Goal: Transaction & Acquisition: Subscribe to service/newsletter

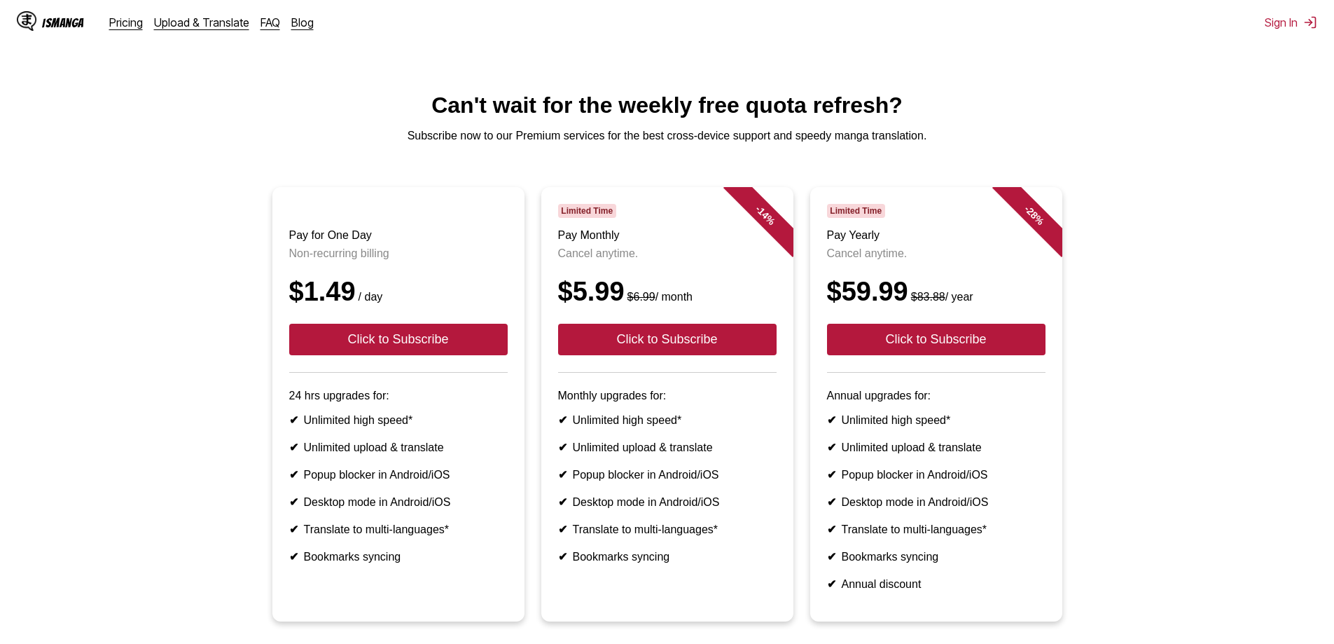
click at [1184, 260] on ul "Pay for One Day Non-recurring billing $1.49 / day Click to Subscribe 24 hrs upg…" at bounding box center [667, 412] width 1312 height 451
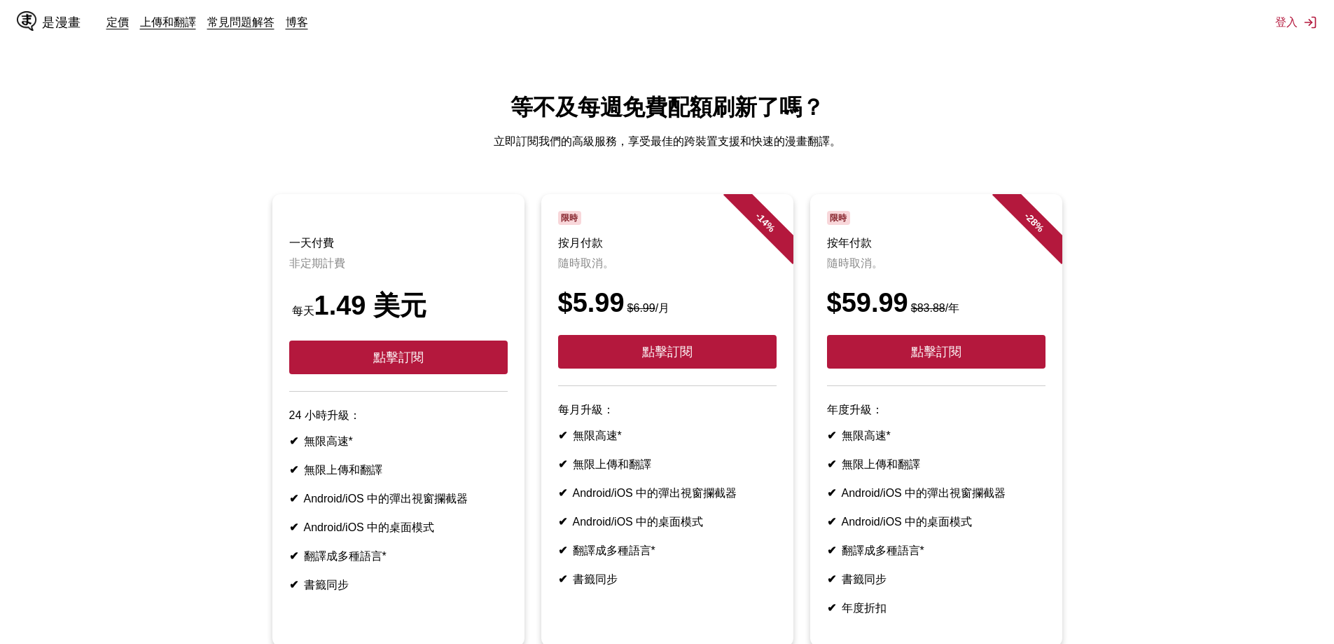
click at [1177, 352] on ul "一天付費 非定期計費 每天 1.49 美元 點擊訂閱 24 小時升級： ✔ 無限高速* ✔ 無限上傳和翻譯 ✔ Android/iOS 中的彈出視窗攔截器 ✔…" at bounding box center [667, 428] width 1312 height 469
click at [126, 32] on div "是漫畫 定價 上傳和翻譯 常見問題解答 博客" at bounding box center [168, 22] width 303 height 45
click at [122, 27] on font "定價" at bounding box center [117, 22] width 22 height 14
click at [947, 353] on font "點擊訂閱" at bounding box center [936, 352] width 50 height 14
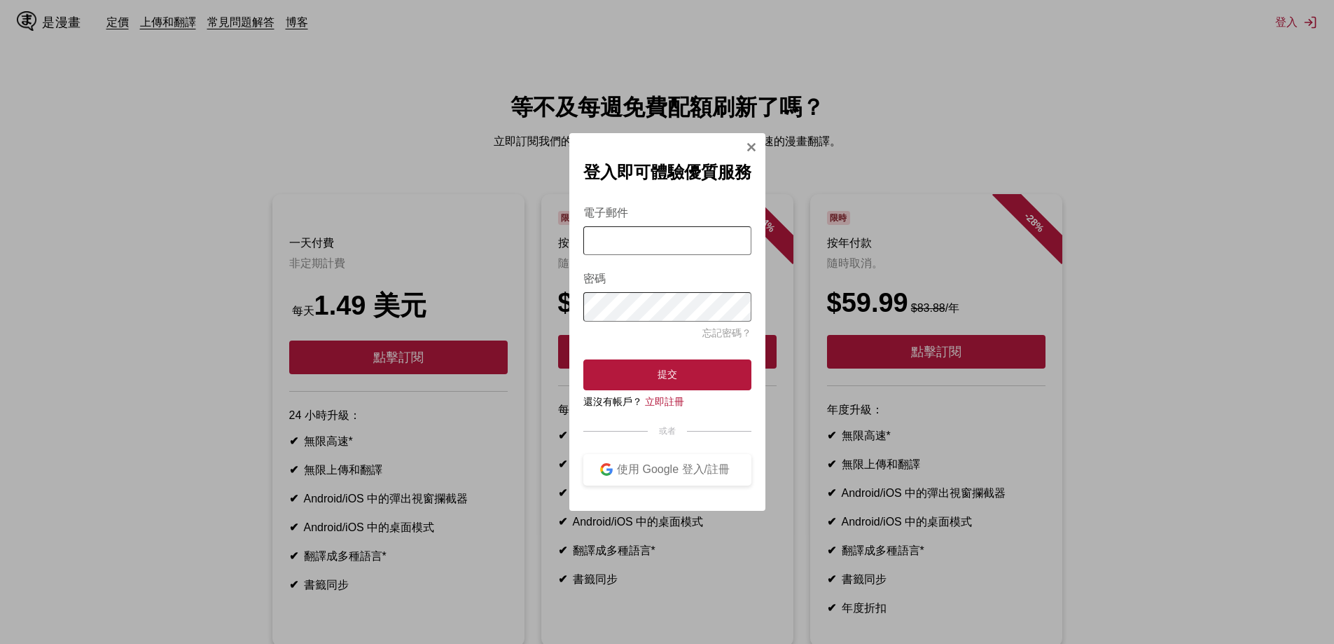
click at [749, 146] on img "登入模式" at bounding box center [751, 146] width 11 height 11
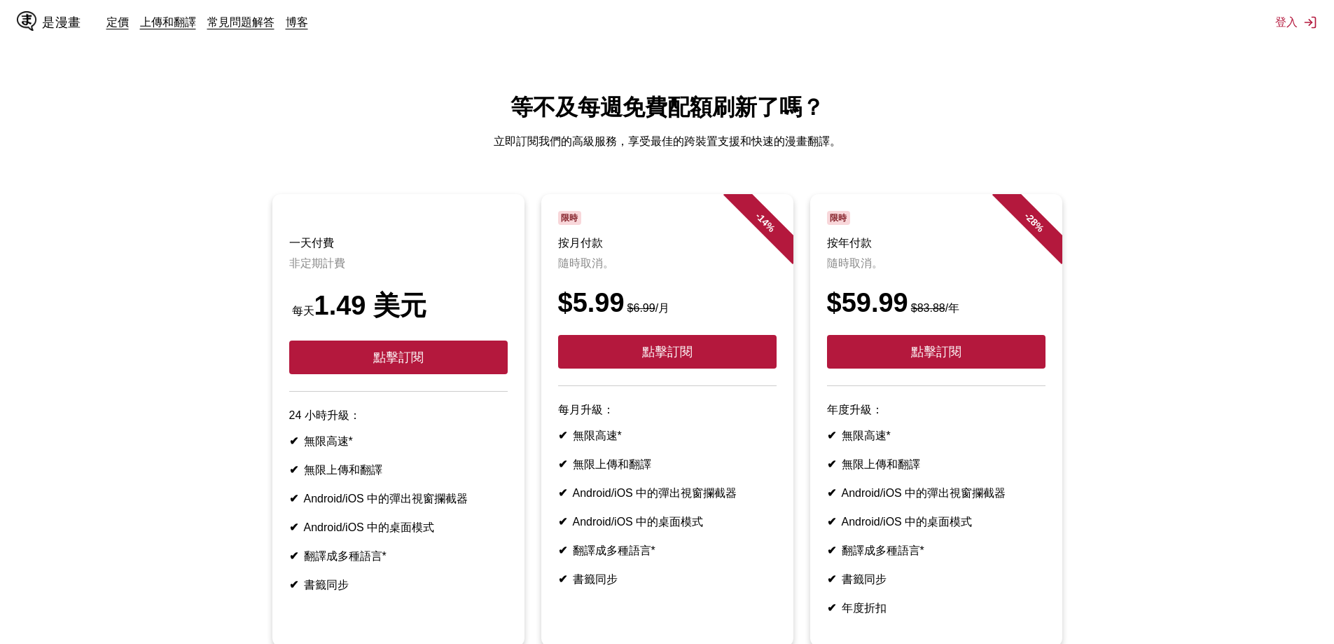
click at [670, 69] on html "是漫畫 定價 上傳和翻譯 常見問題解答 博客 登入 定價 上傳並翻譯 常問問題 部落格 等不及每週免費配額刷新了嗎？ 立即訂閱我們的高級服務，享受最佳的跨裝置…" at bounding box center [667, 431] width 1334 height 862
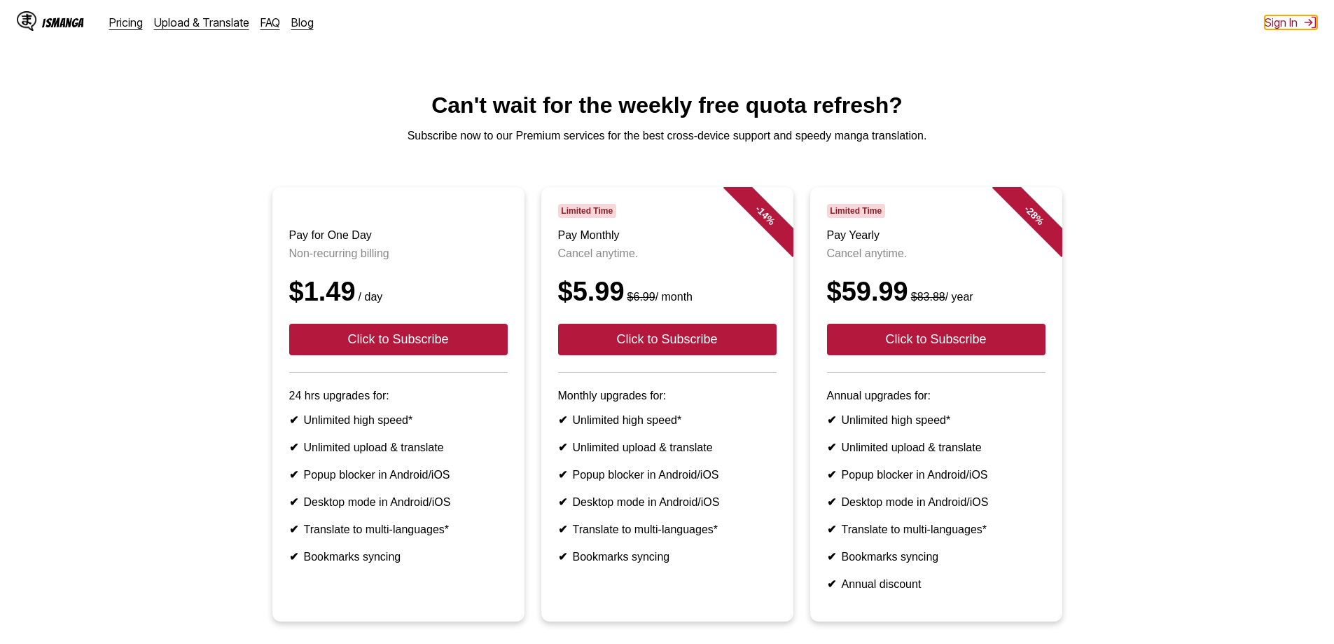
click at [1278, 24] on button "Sign In" at bounding box center [1291, 22] width 53 height 14
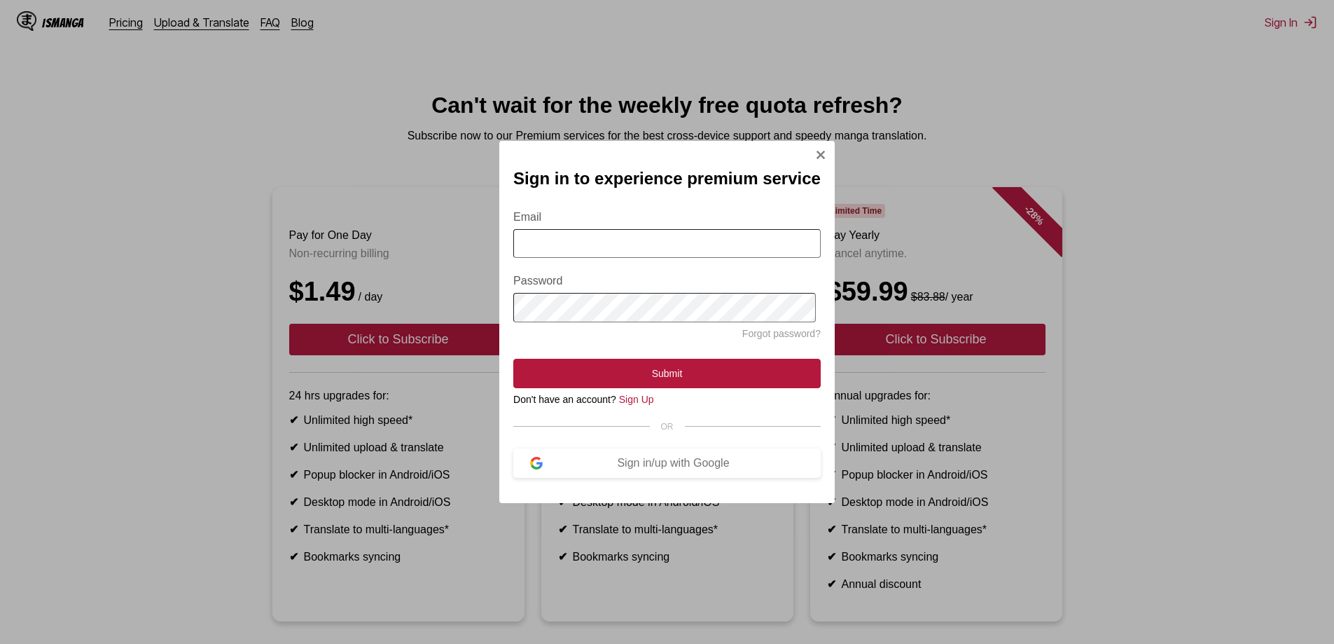
click at [631, 240] on input "Email" at bounding box center [666, 243] width 307 height 29
type input "**********"
click at [513, 359] on button "Submit" at bounding box center [666, 373] width 307 height 29
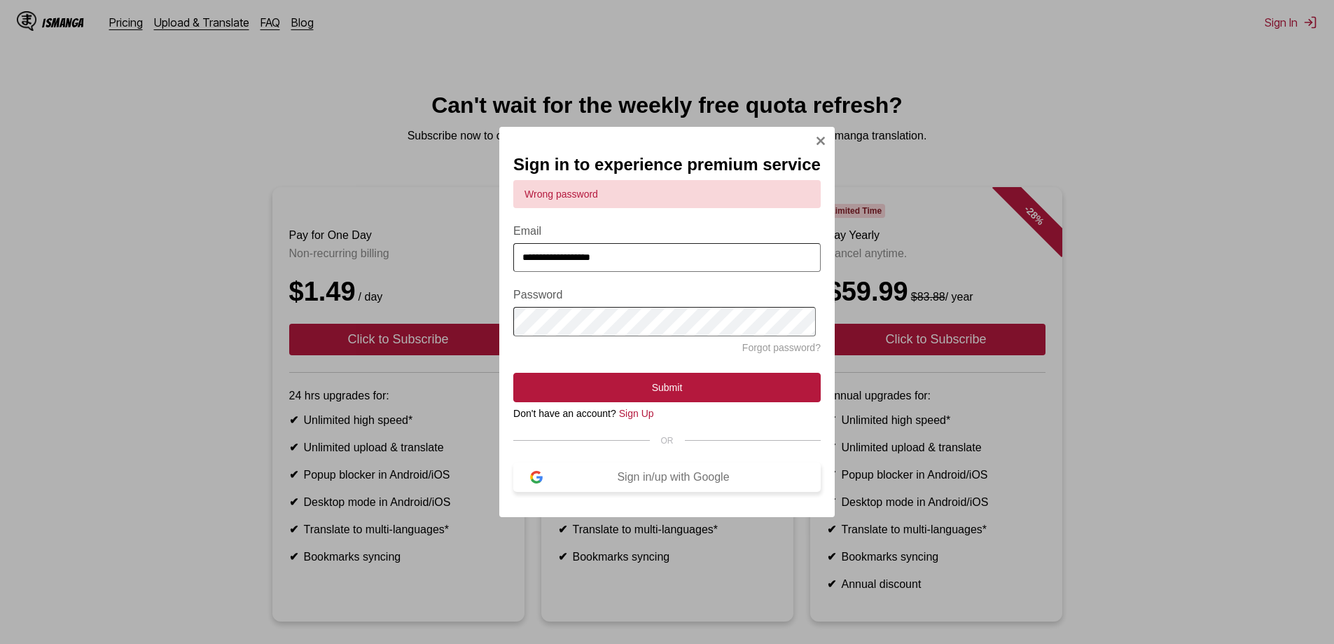
click at [672, 491] on button "Sign in/up with Google" at bounding box center [666, 476] width 307 height 29
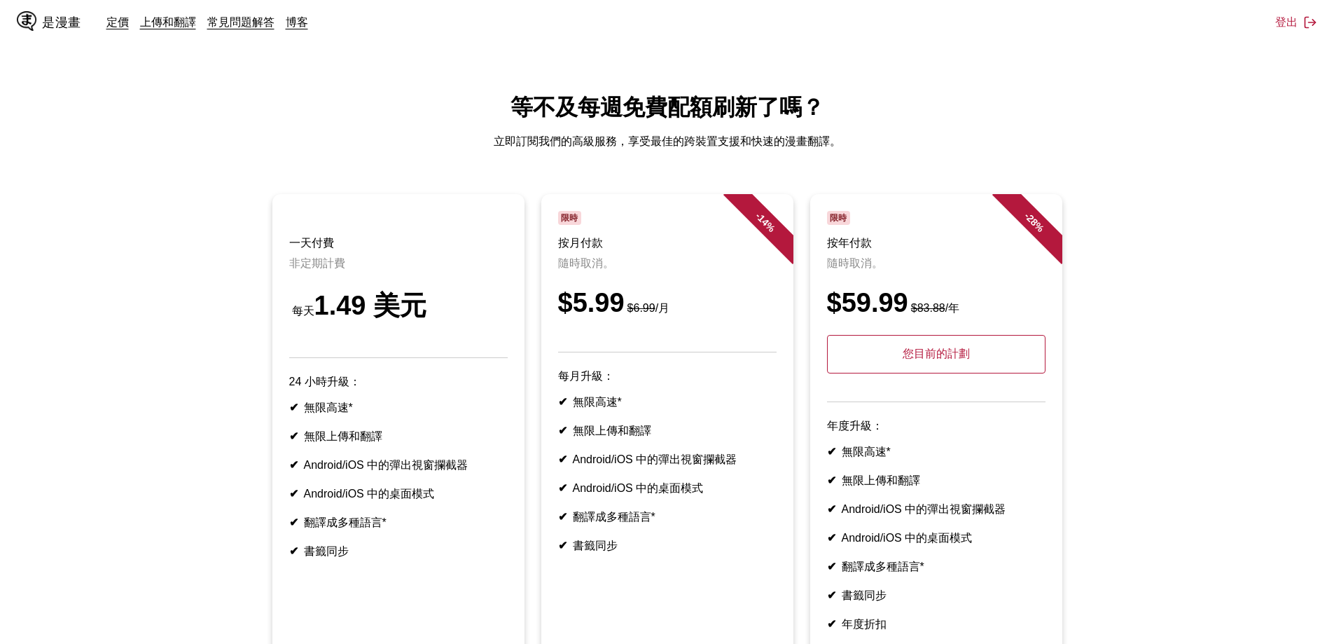
click at [1141, 408] on ul "一天付費 非定期計費 每天 1.49 美元 24 小時升級： ✔ 無限高速* ✔ 無限上傳和翻譯 ✔ Android/iOS 中的彈出視窗攔截器 ✔ Andr…" at bounding box center [667, 436] width 1312 height 485
